Goal: Transaction & Acquisition: Purchase product/service

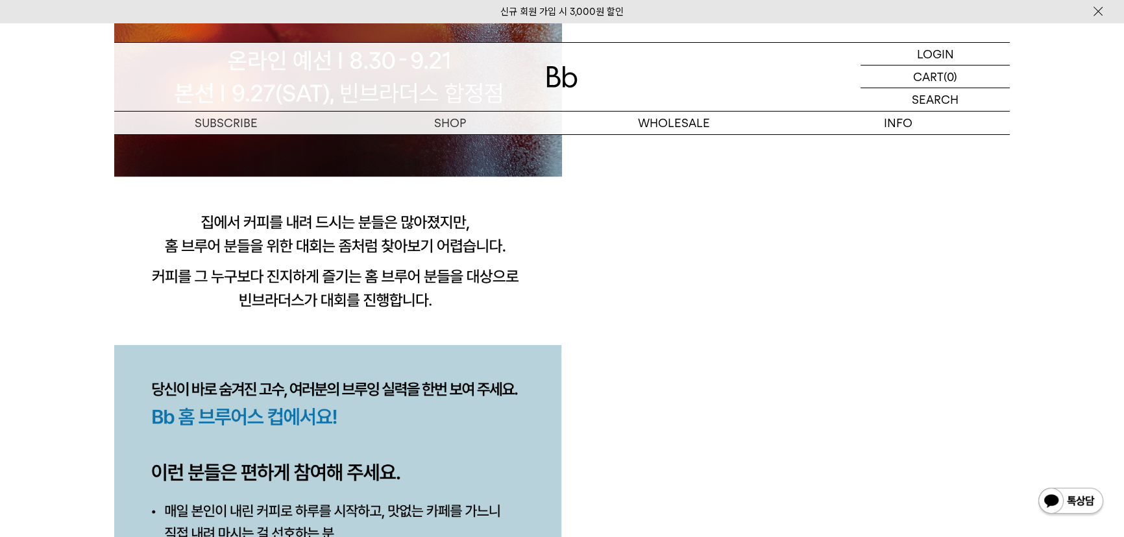
scroll to position [1297, 0]
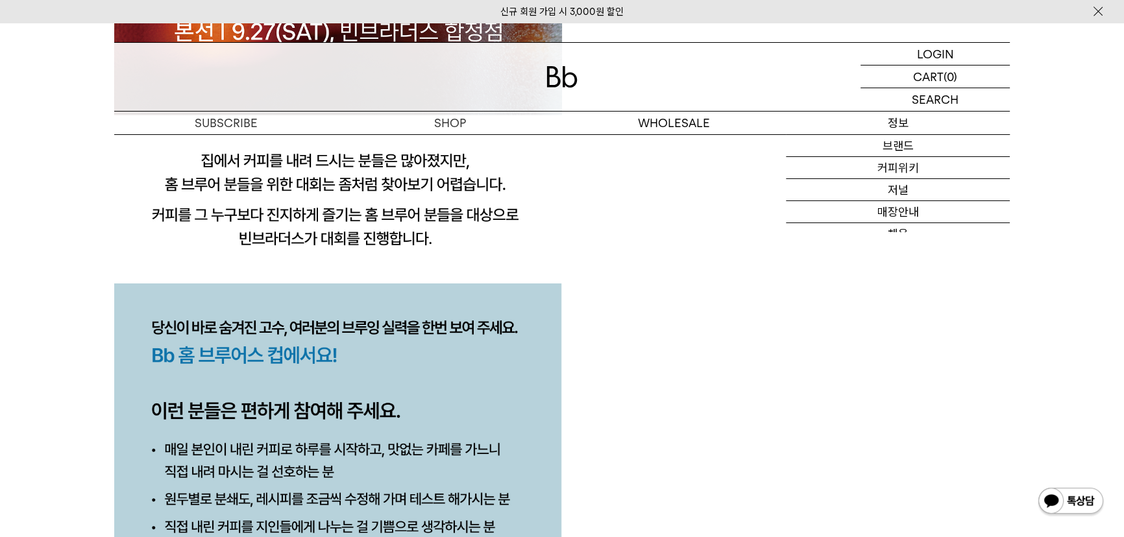
drag, startPoint x: 1005, startPoint y: 214, endPoint x: 994, endPoint y: 215, distance: 11.7
click at [1005, 214] on link "매장안내" at bounding box center [898, 212] width 224 height 22
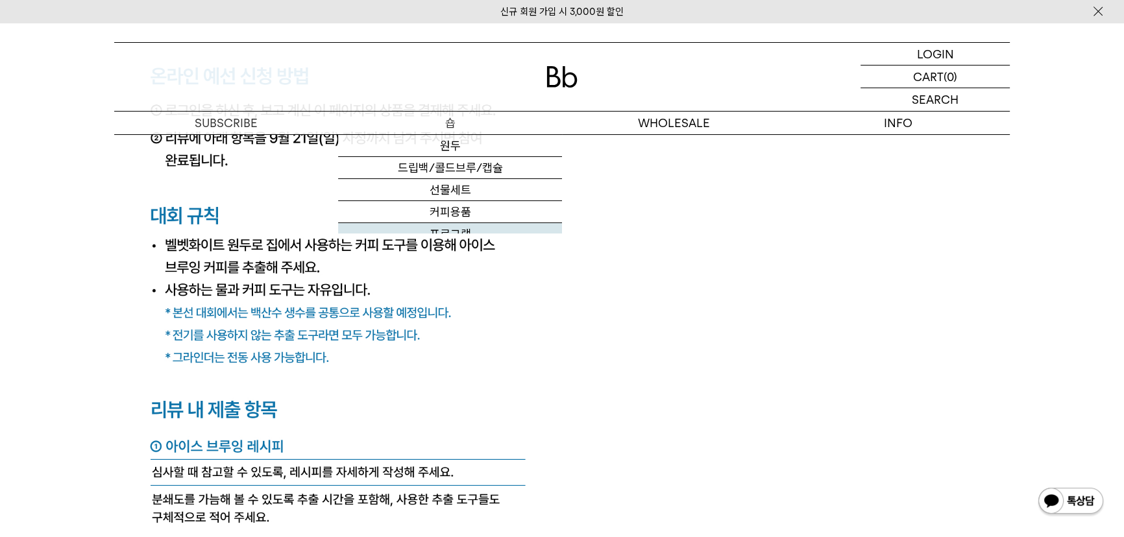
scroll to position [5130, 0]
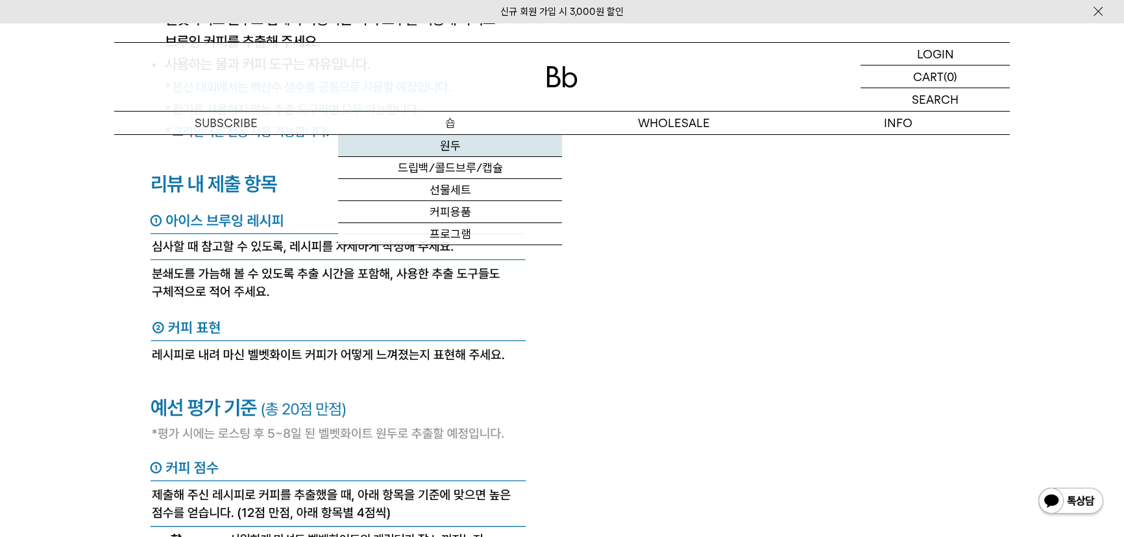
click at [443, 143] on link "원두" at bounding box center [450, 146] width 224 height 22
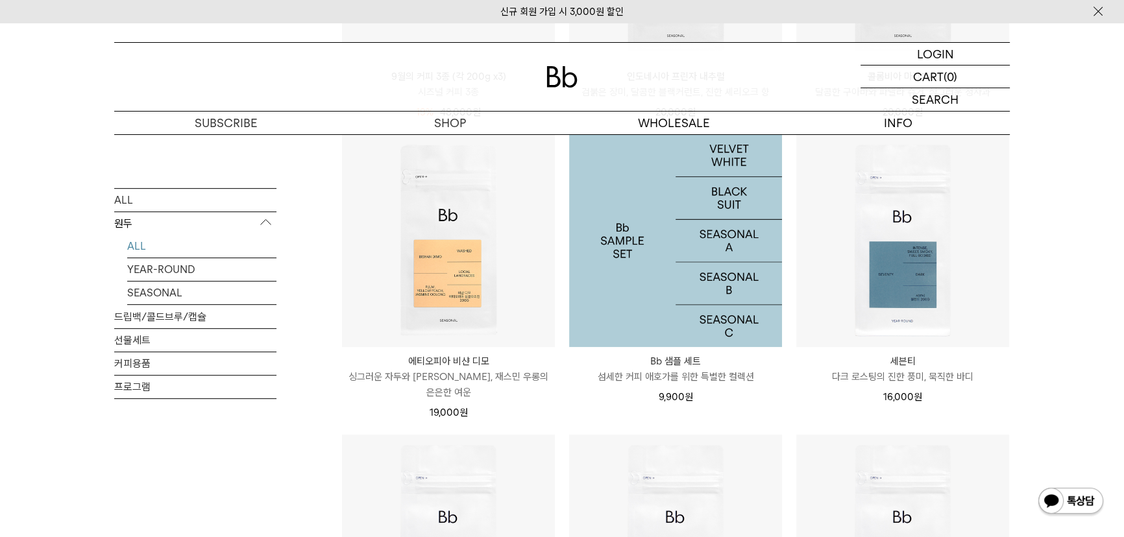
scroll to position [766, 0]
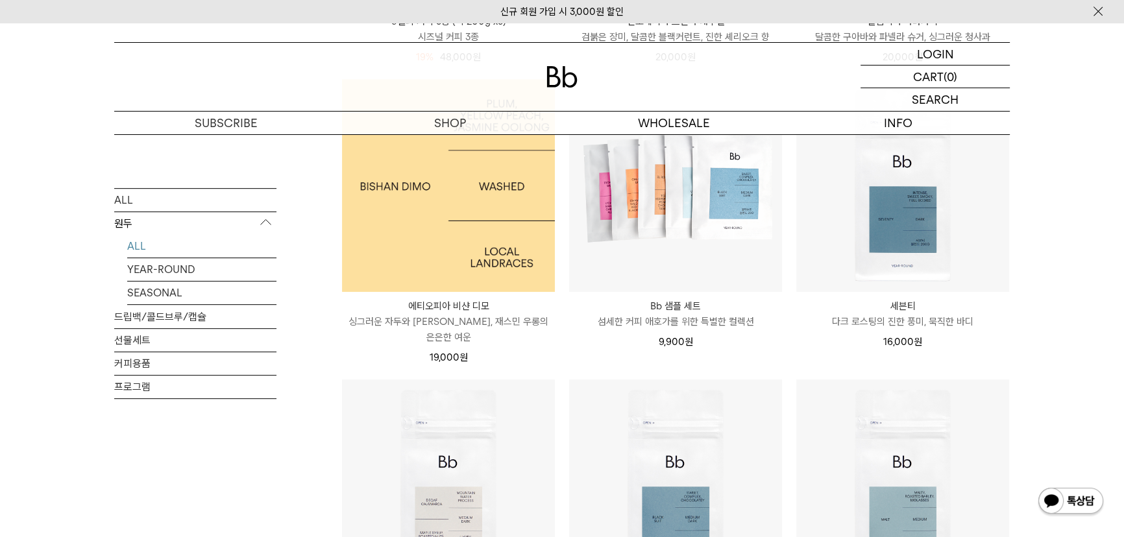
click at [420, 221] on img at bounding box center [448, 185] width 213 height 213
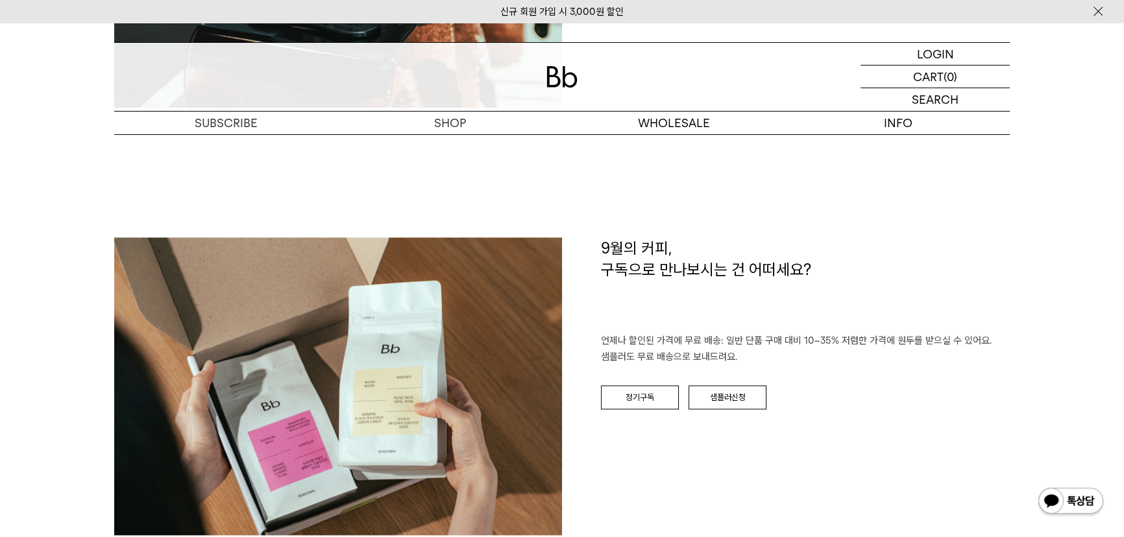
scroll to position [1881, 0]
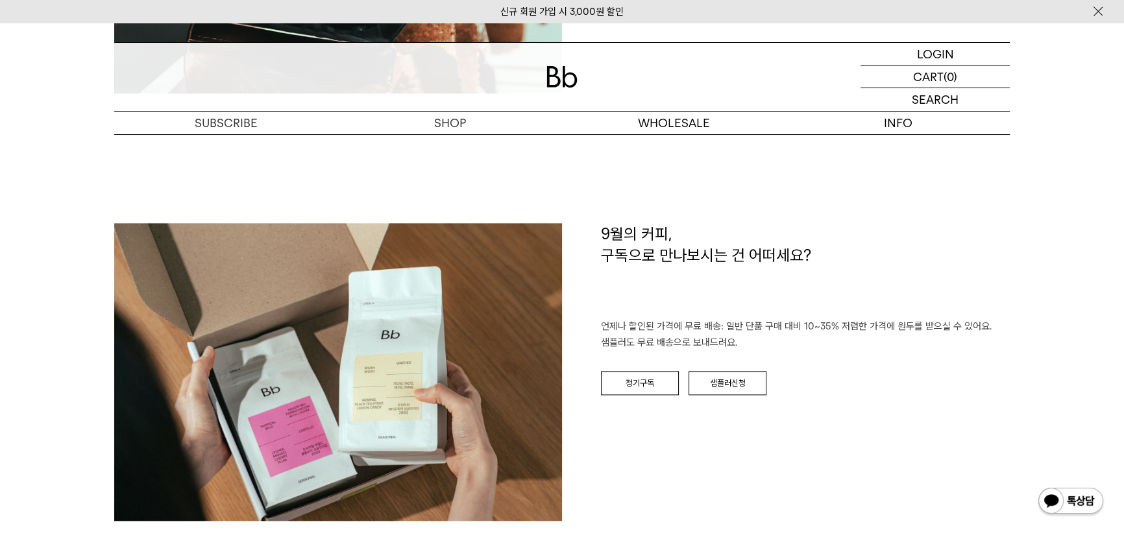
drag, startPoint x: 1127, startPoint y: 68, endPoint x: 1103, endPoint y: 362, distance: 294.8
click at [1103, 362] on html "신규 회원 가입 시 3,000원 할인 LOGIN 로그인 LOGIN 로그인 CART 장바구니 (0) SEARCH 검색 검색폼 ** 추천상품" at bounding box center [562, 301] width 1124 height 4364
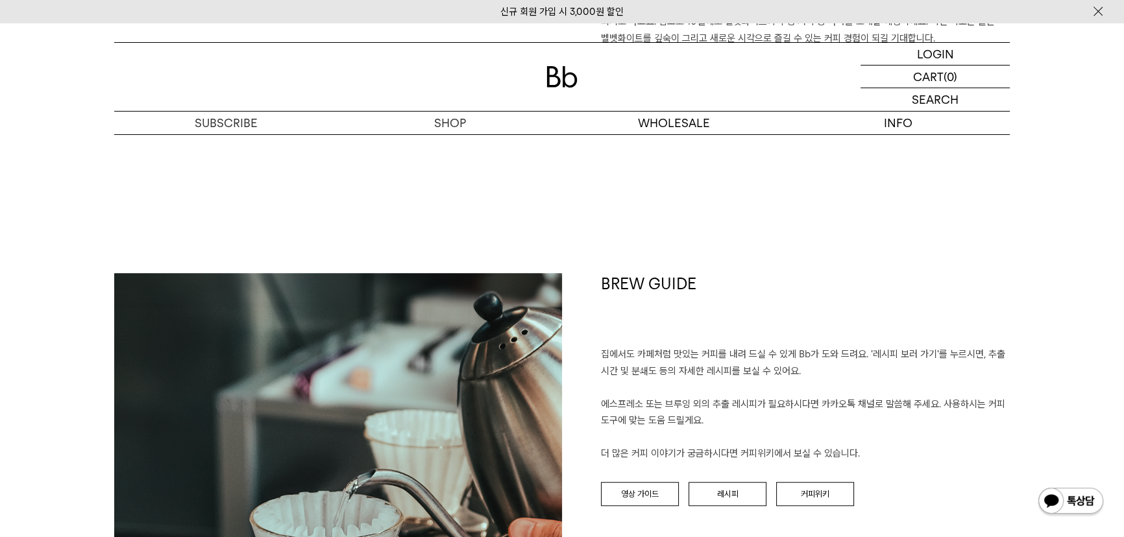
scroll to position [1233, 0]
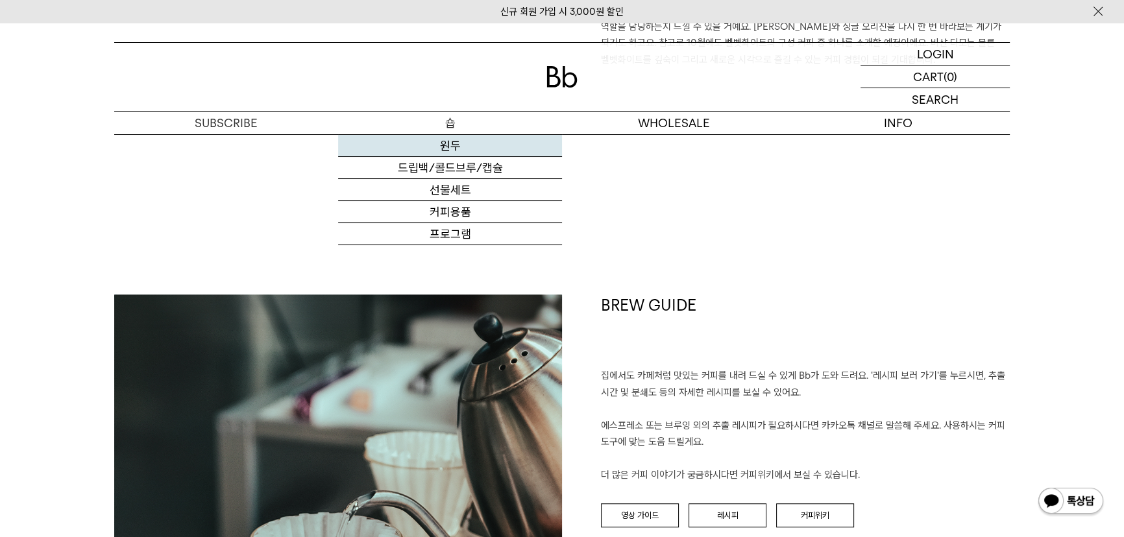
click at [424, 142] on link "원두" at bounding box center [450, 146] width 224 height 22
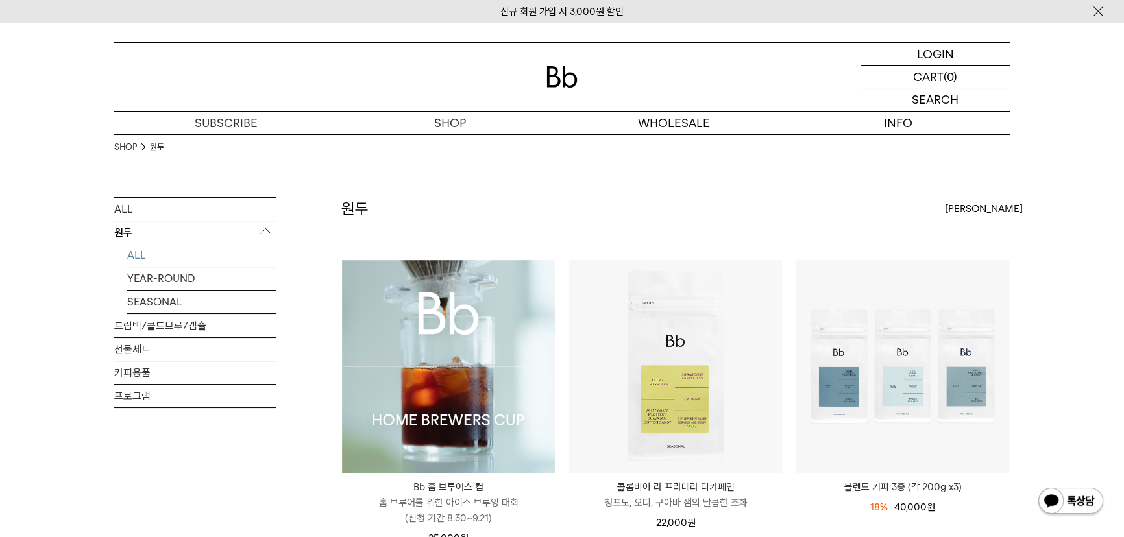
click at [420, 324] on img at bounding box center [448, 366] width 213 height 213
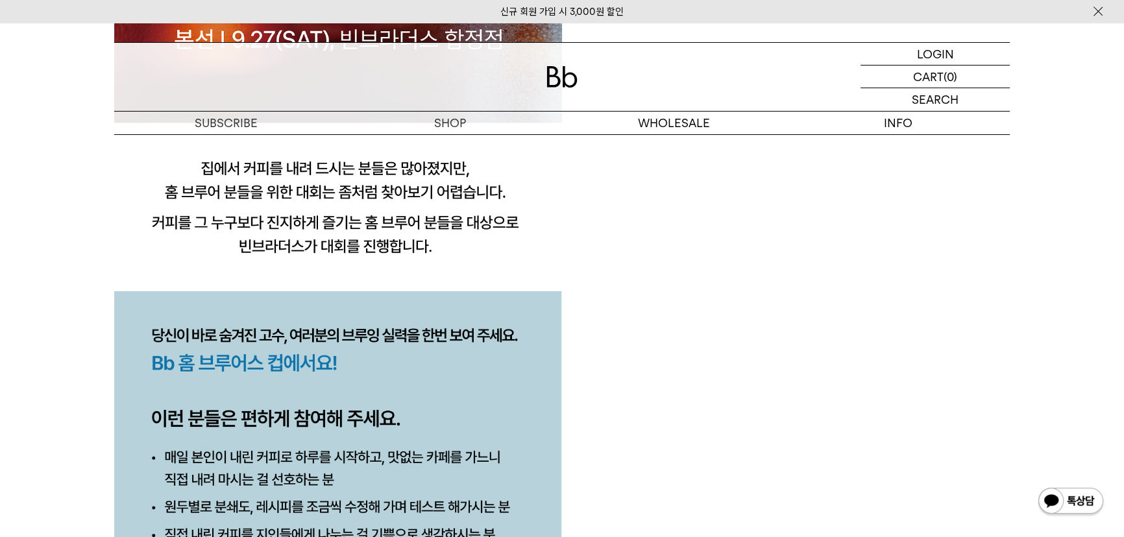
scroll to position [1356, 0]
